Goal: Feedback & Contribution: Submit feedback/report problem

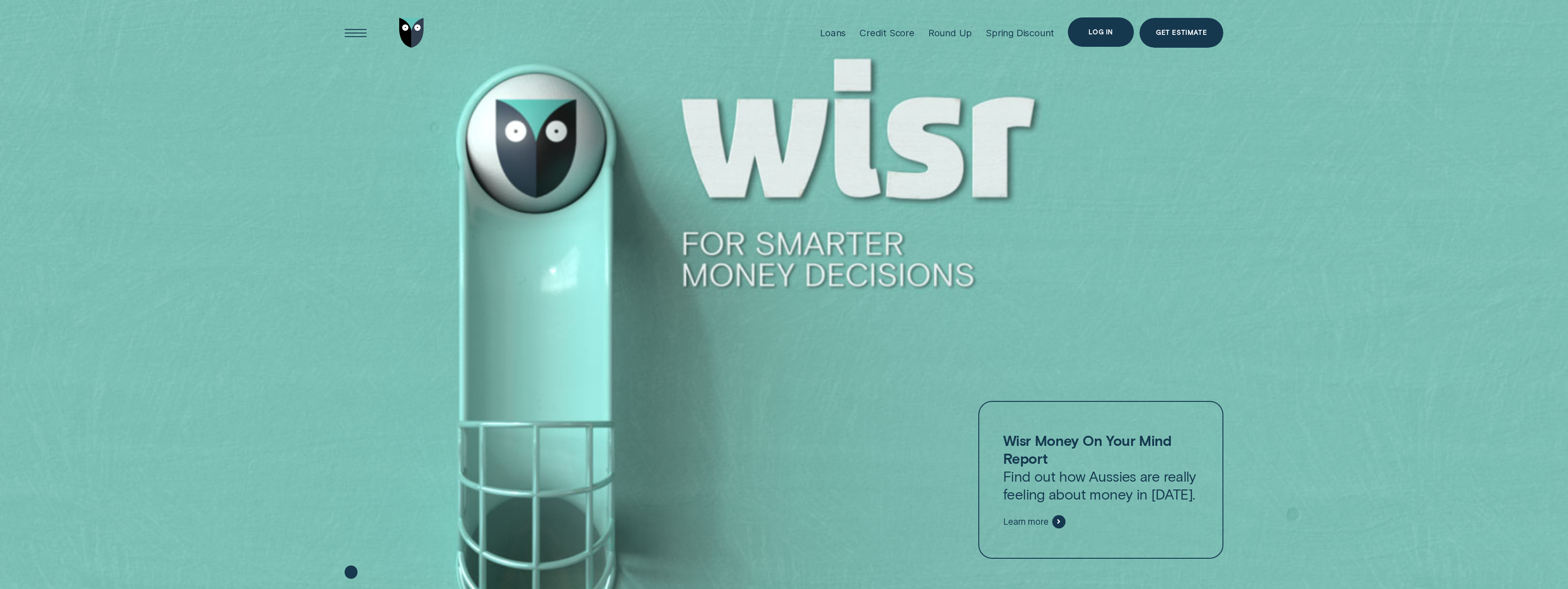
click at [1092, 27] on div "Log in" at bounding box center [1101, 32] width 66 height 30
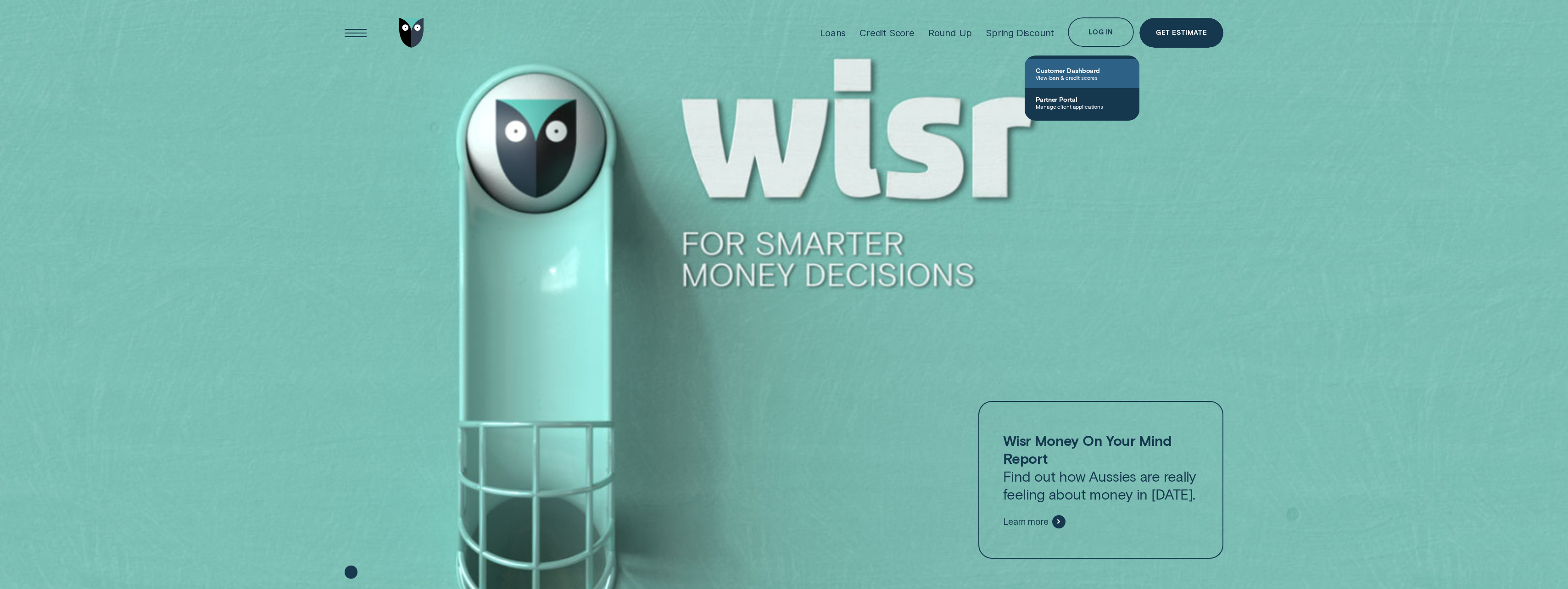
click at [1068, 65] on link "Customer Dashboard View loan & credit scores" at bounding box center [1082, 74] width 115 height 29
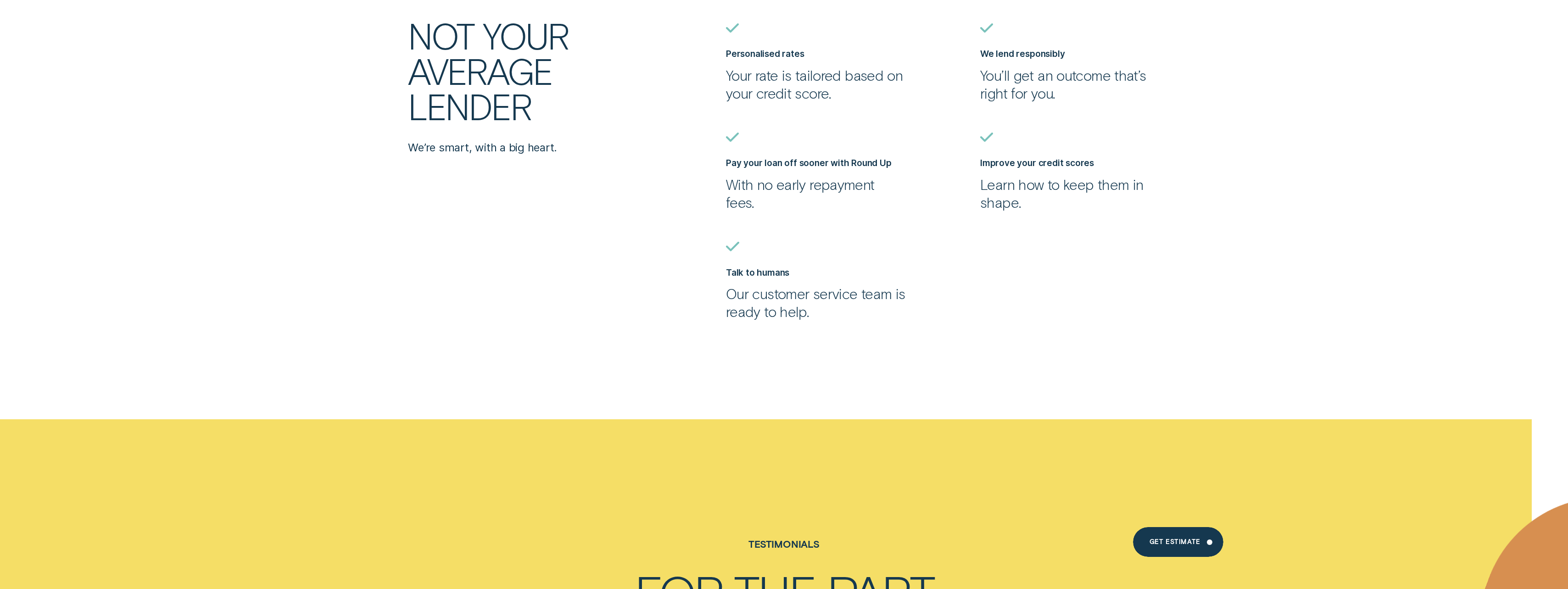
scroll to position [2616, 0]
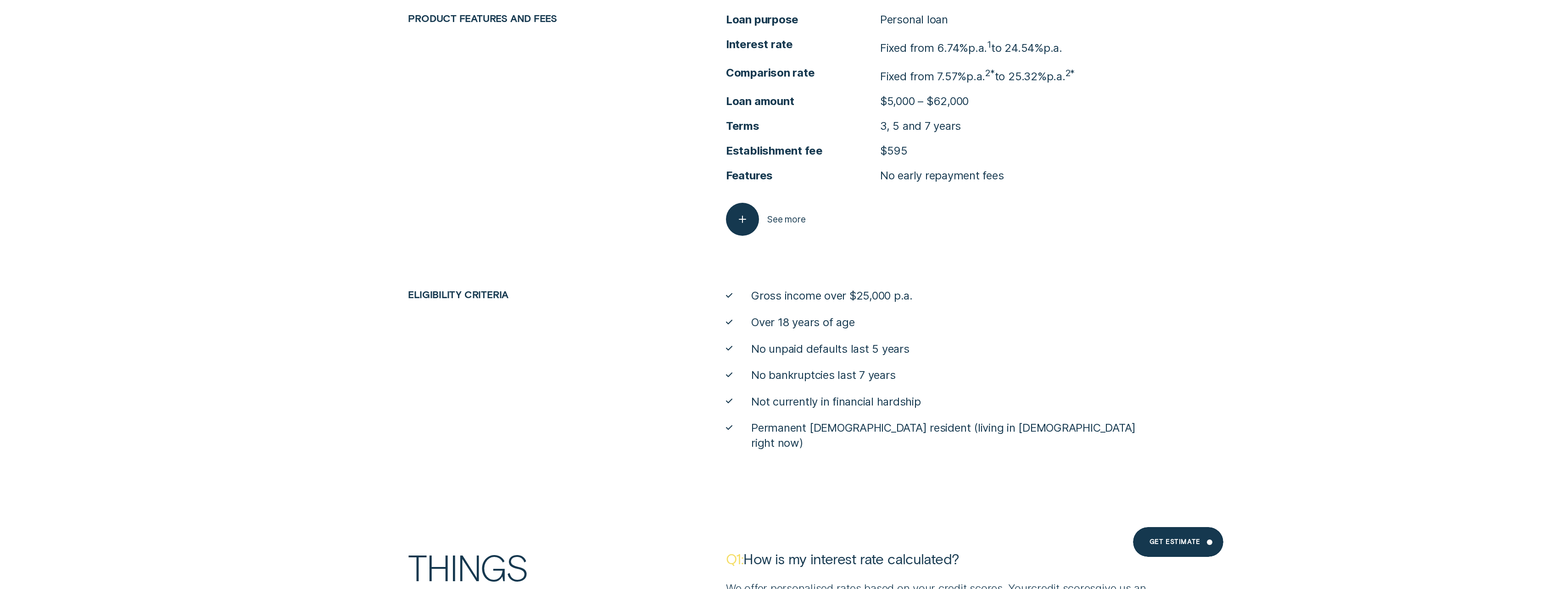
drag, startPoint x: 996, startPoint y: 417, endPoint x: 984, endPoint y: 482, distance: 66.1
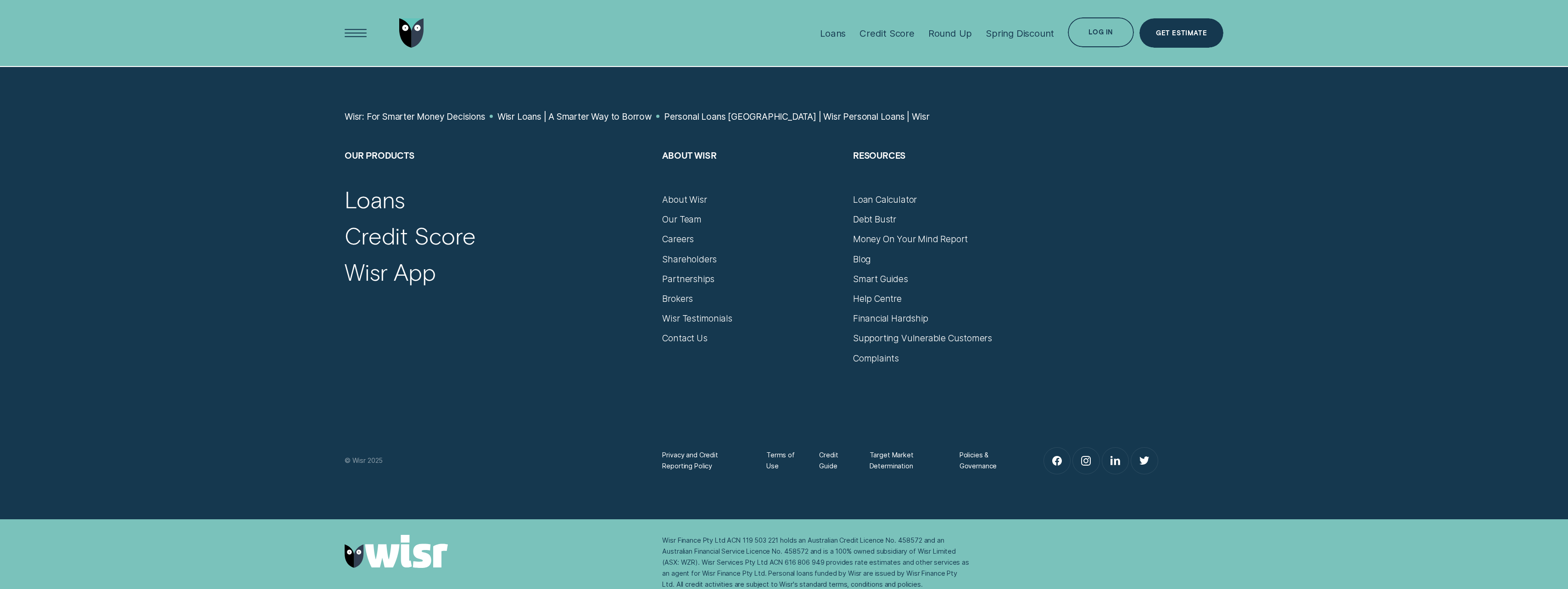
scroll to position [7605, 0]
click at [703, 333] on div "Contact Us" at bounding box center [685, 339] width 45 height 11
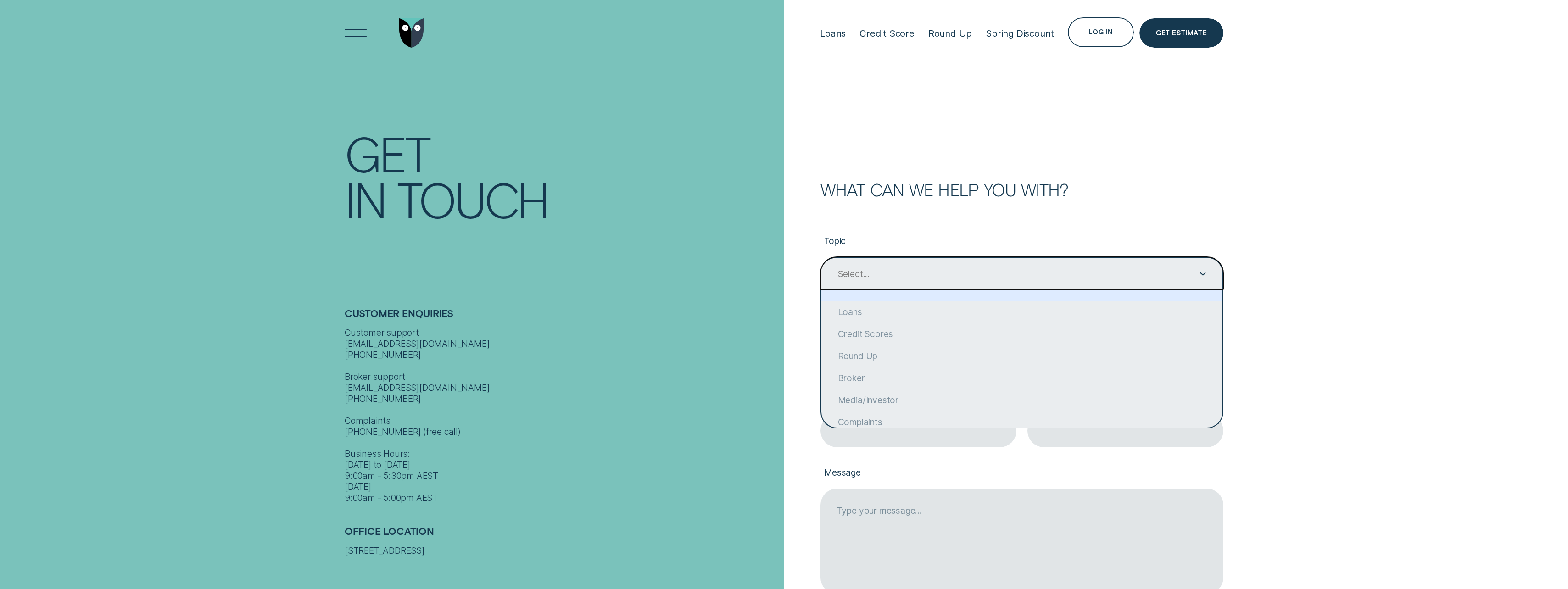
click at [924, 277] on div "Select..." at bounding box center [1021, 274] width 369 height 12
click at [889, 311] on div "Loans" at bounding box center [1021, 312] width 401 height 22
type input "Loans"
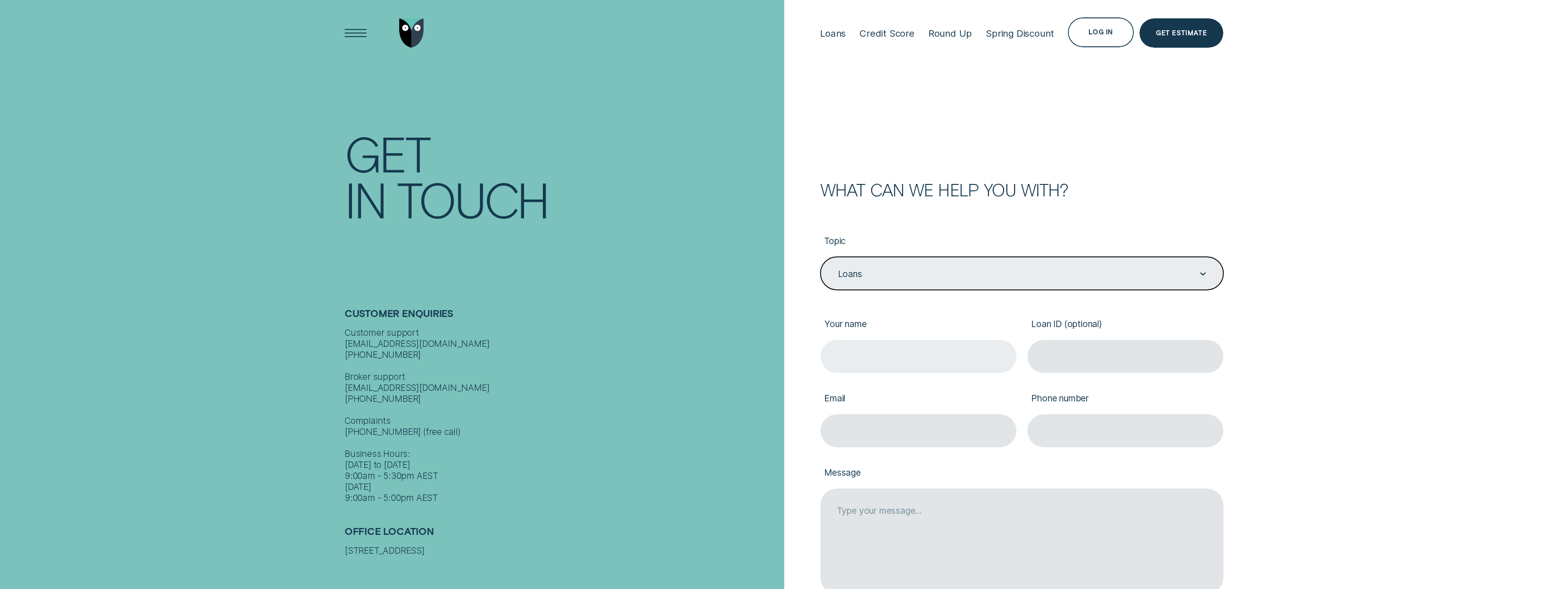
click at [858, 353] on input "Your name" at bounding box center [918, 356] width 196 height 33
type input "Nathan"
type input "n_wright@y7mail.com"
type input "0428978778"
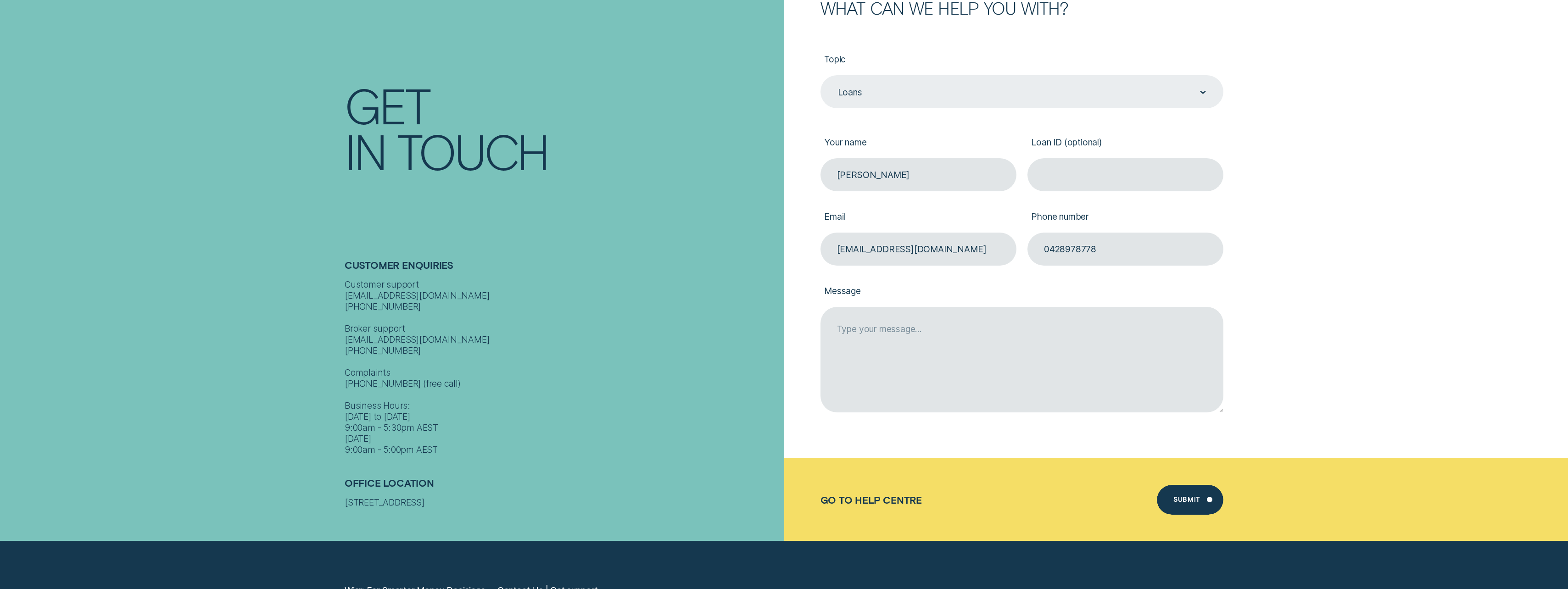
scroll to position [183, 0]
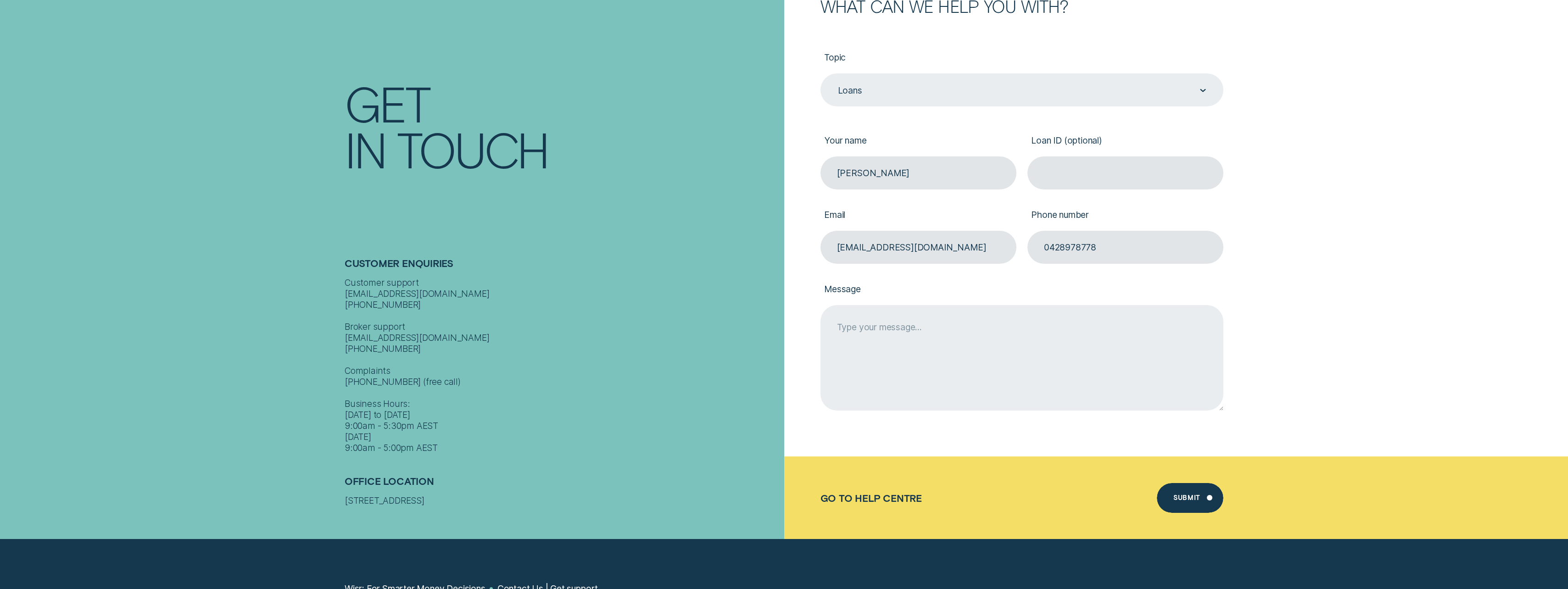
click at [871, 326] on textarea "Message" at bounding box center [1021, 357] width 403 height 106
paste textarea "LOAN ID 931736"
click at [892, 325] on textarea "LOAN ID 931736, How can I complete this as a joint loan application?" at bounding box center [1021, 357] width 403 height 106
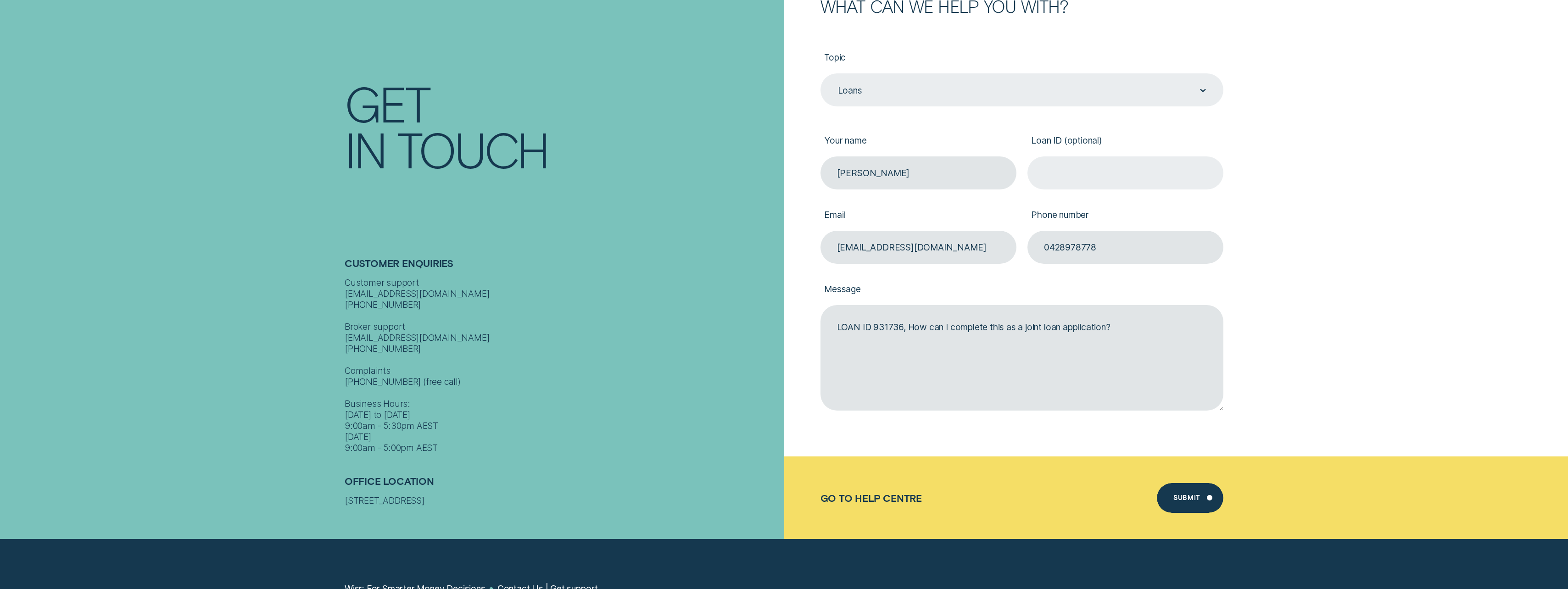
type textarea "LOAN ID 931736, How can I complete this as a joint loan application?"
click at [1066, 179] on input "Loan ID (optional)" at bounding box center [1125, 173] width 196 height 33
paste input "931736"
type input "931736"
click at [1195, 497] on div "Submit" at bounding box center [1187, 499] width 27 height 6
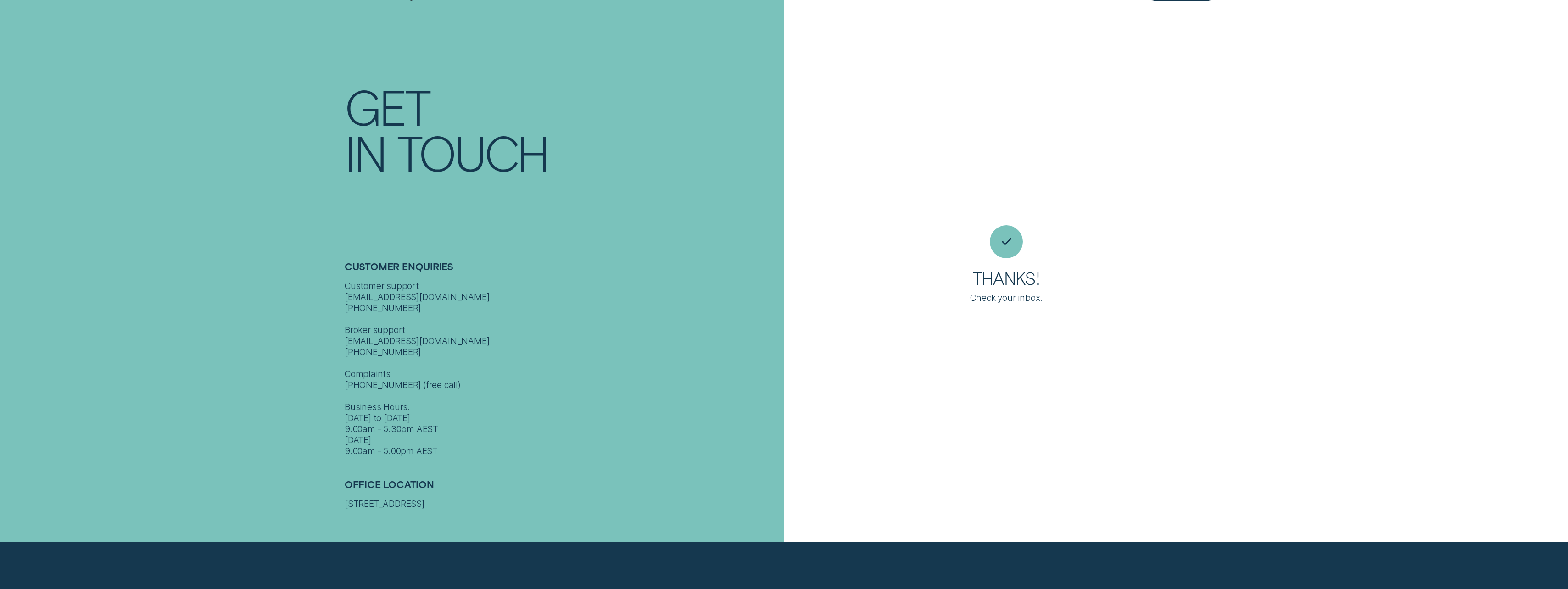
scroll to position [0, 0]
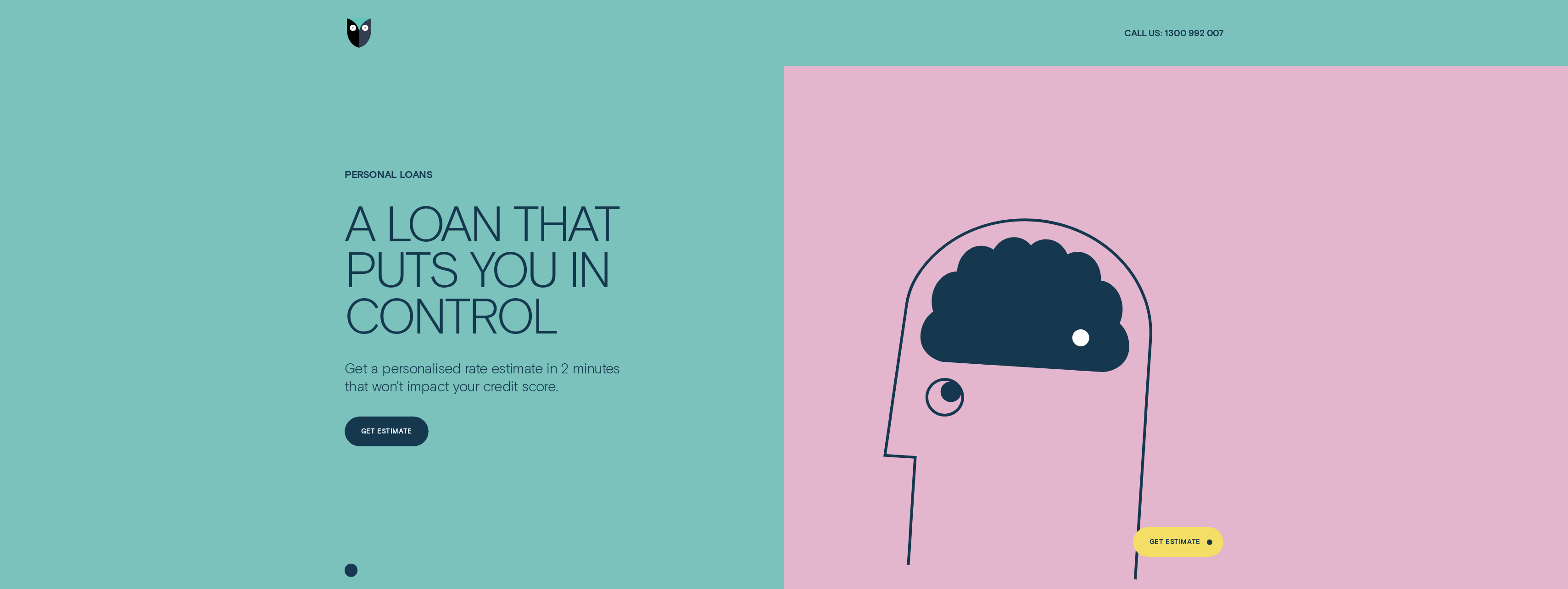
click at [356, 32] on img "Go to home page" at bounding box center [360, 33] width 25 height 30
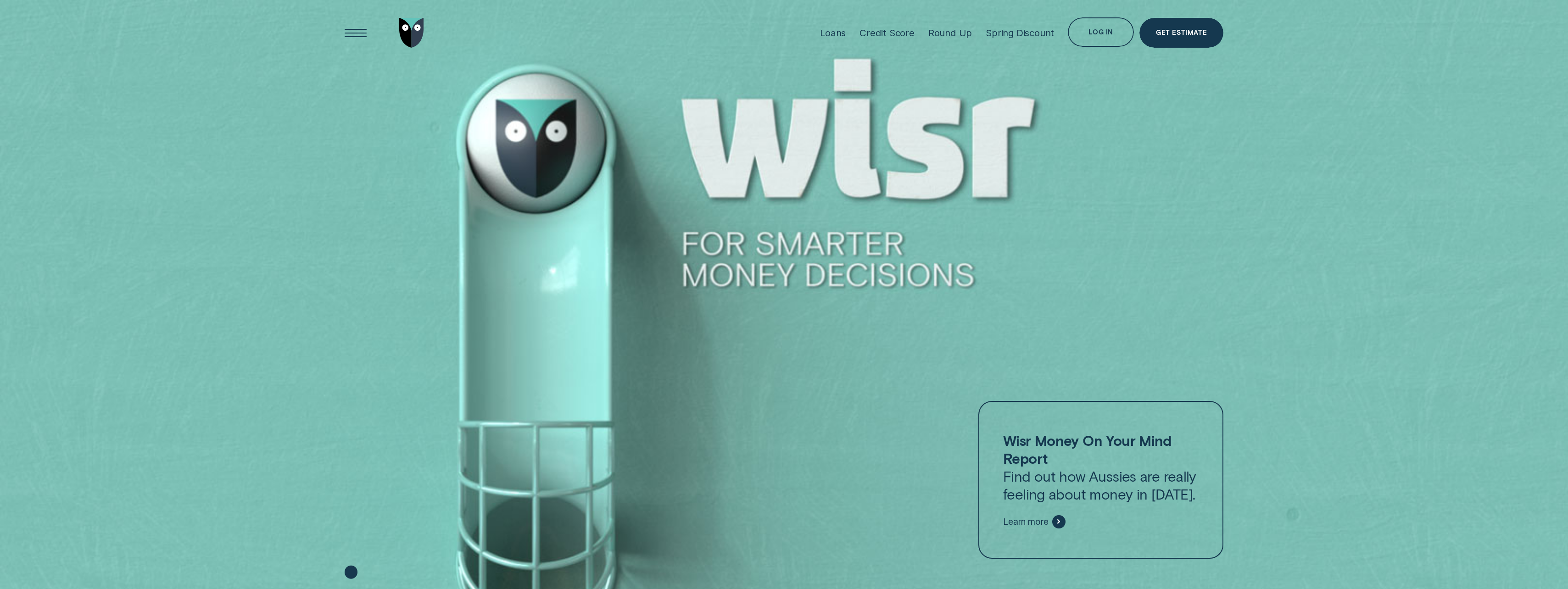
click at [1093, 33] on div "Log in" at bounding box center [1100, 33] width 24 height 6
click at [1066, 69] on span "Customer Dashboard" at bounding box center [1082, 70] width 92 height 8
